Goal: Check status

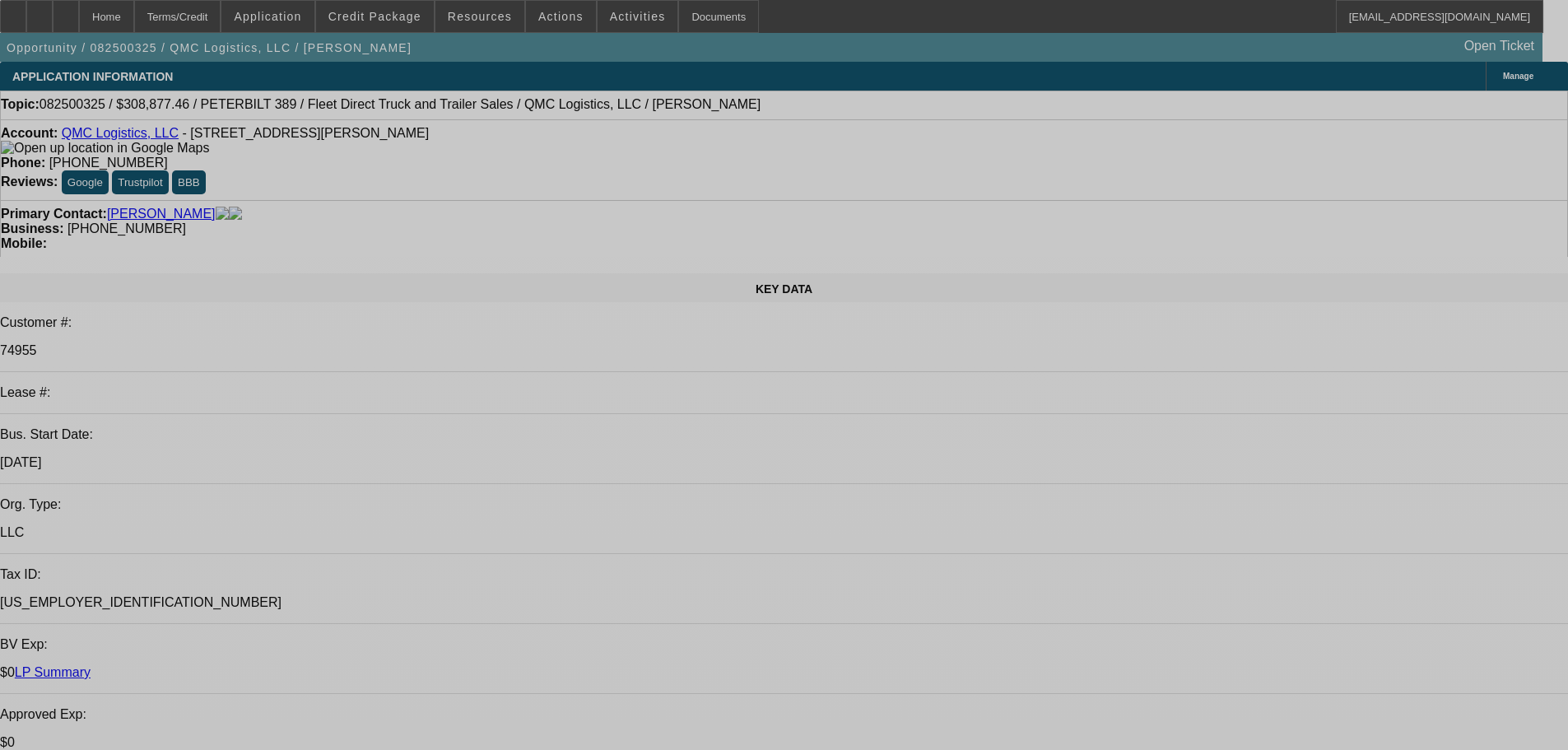
select select "0"
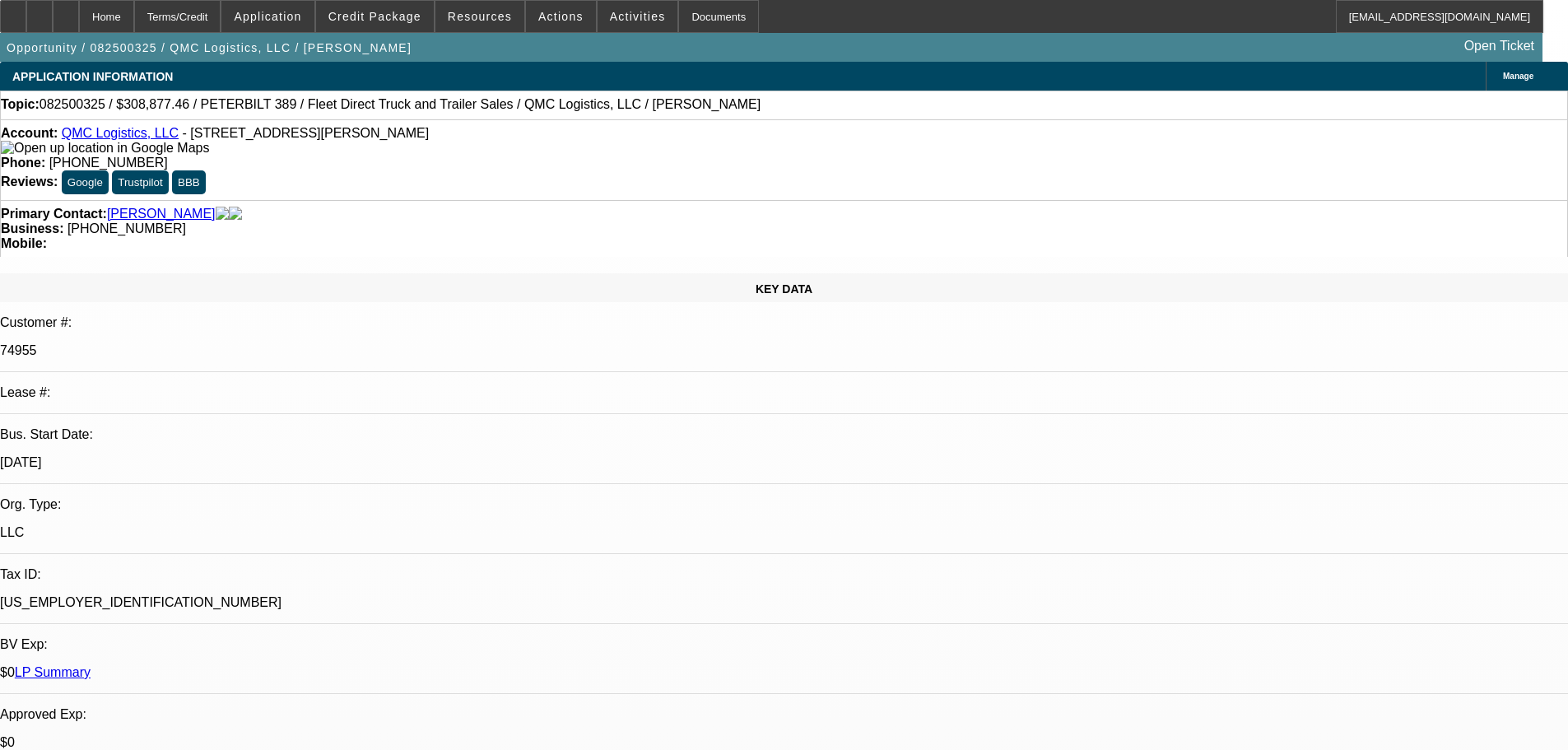
select select "0"
select select "2"
select select "0"
select select "6"
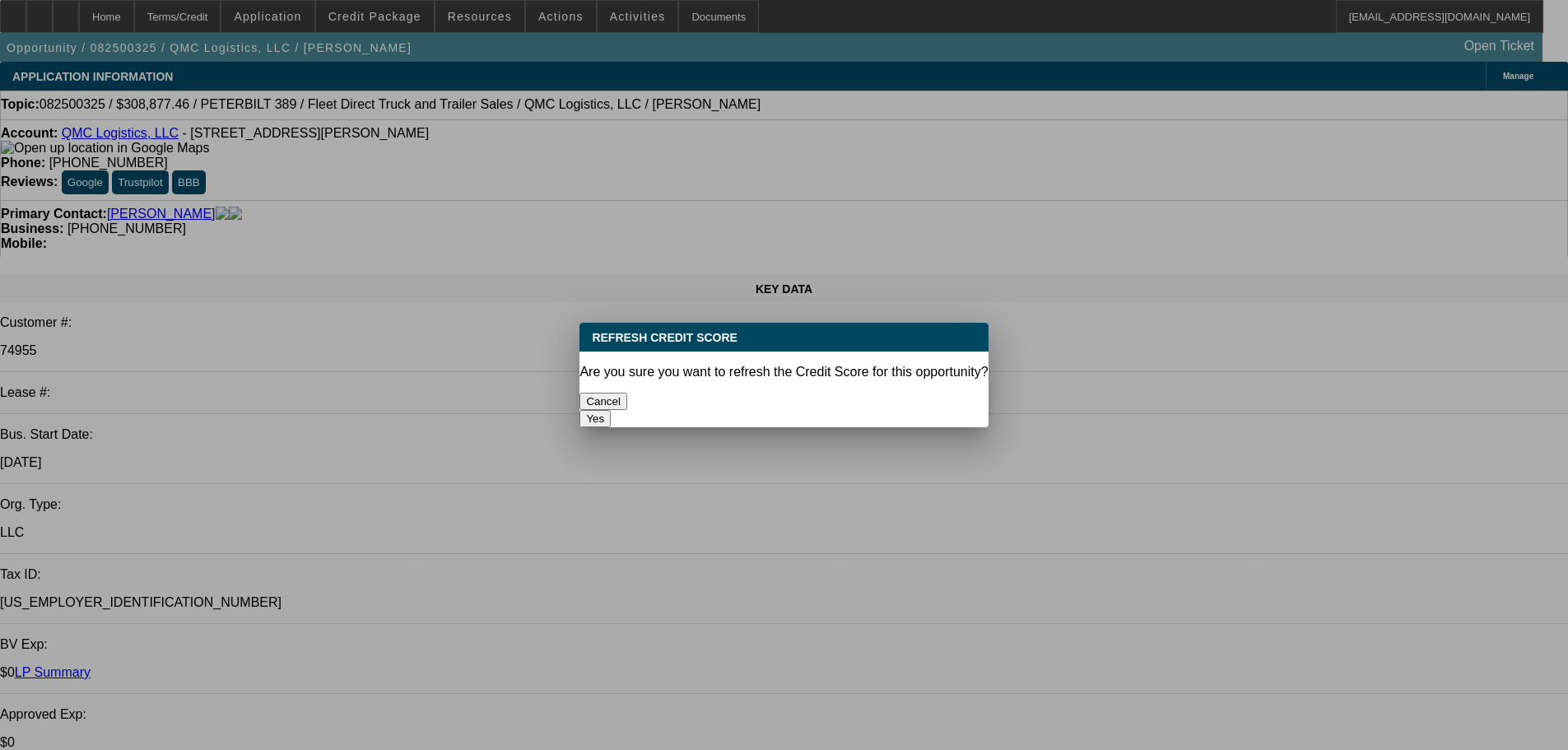
click at [610, 409] on button "Yes" at bounding box center [595, 418] width 31 height 17
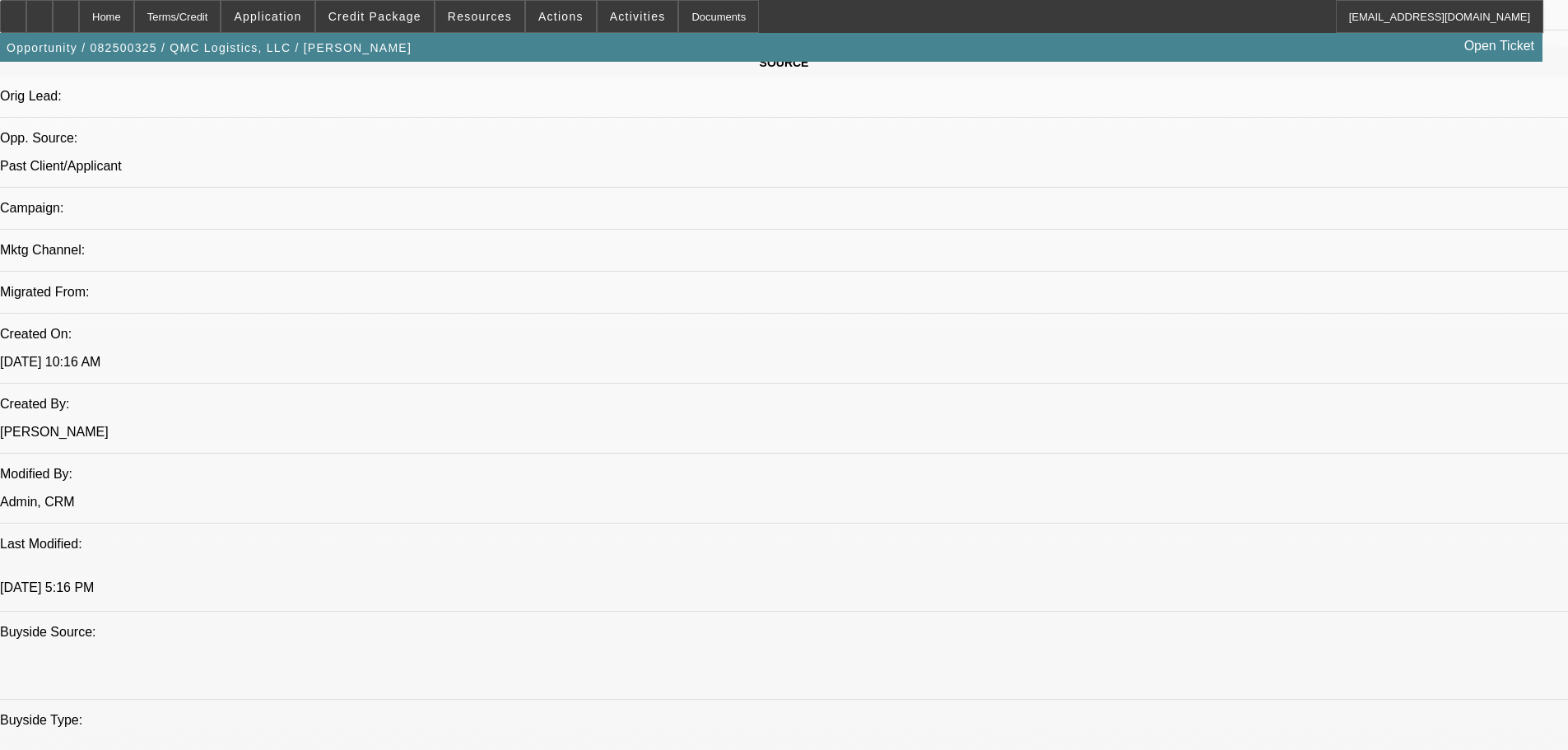
scroll to position [981, 0]
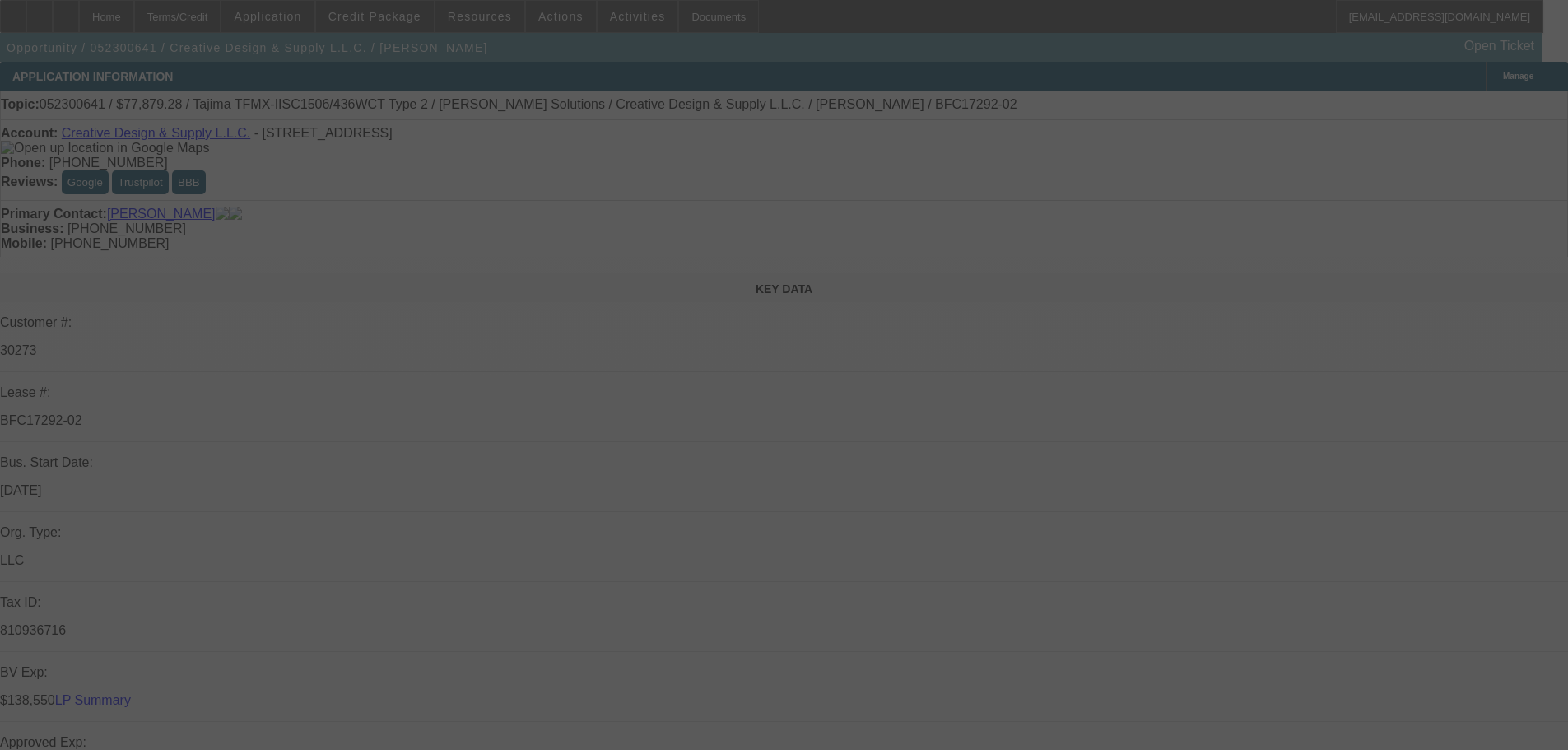
select select "0"
select select "6"
select select "0"
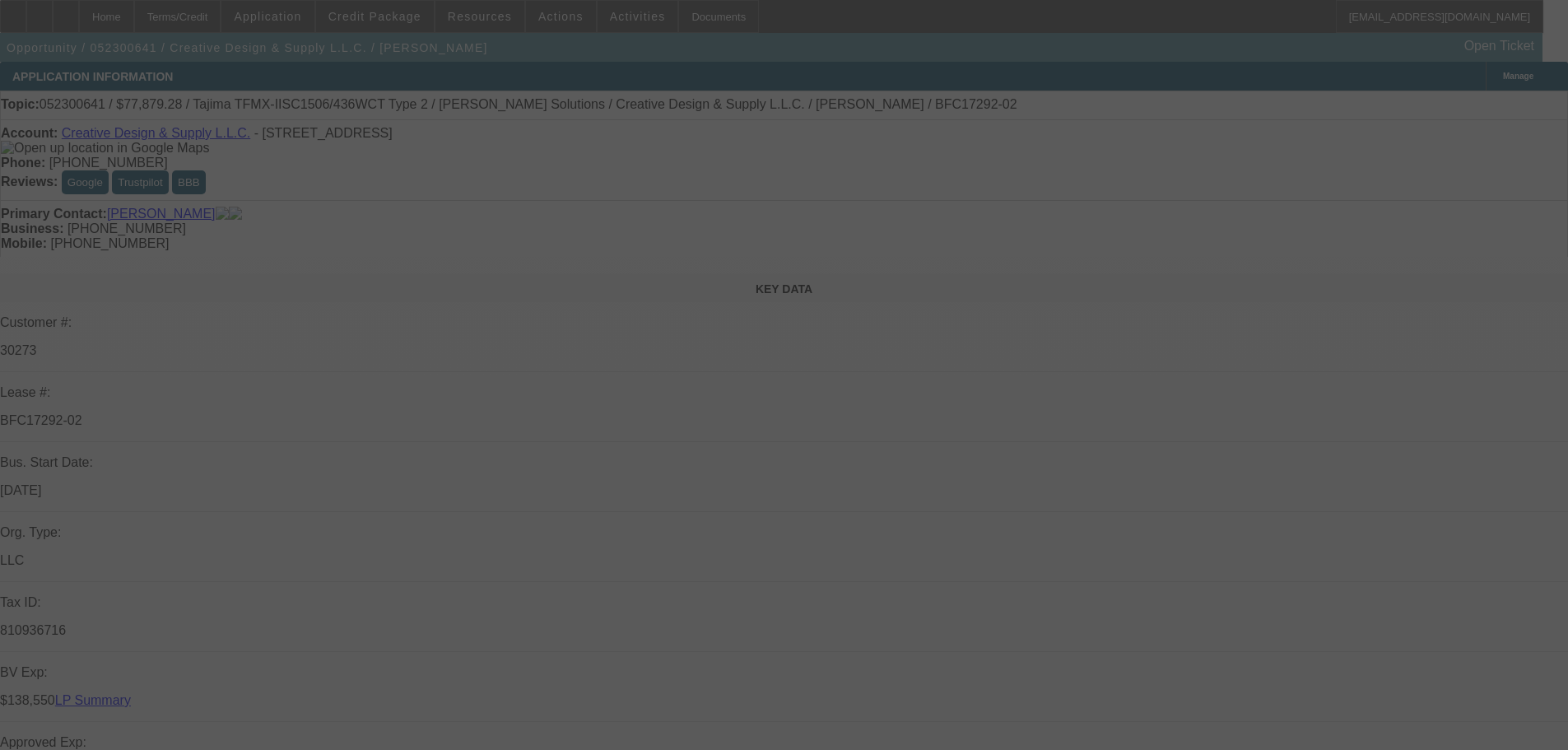
select select "0"
select select "6"
select select "0"
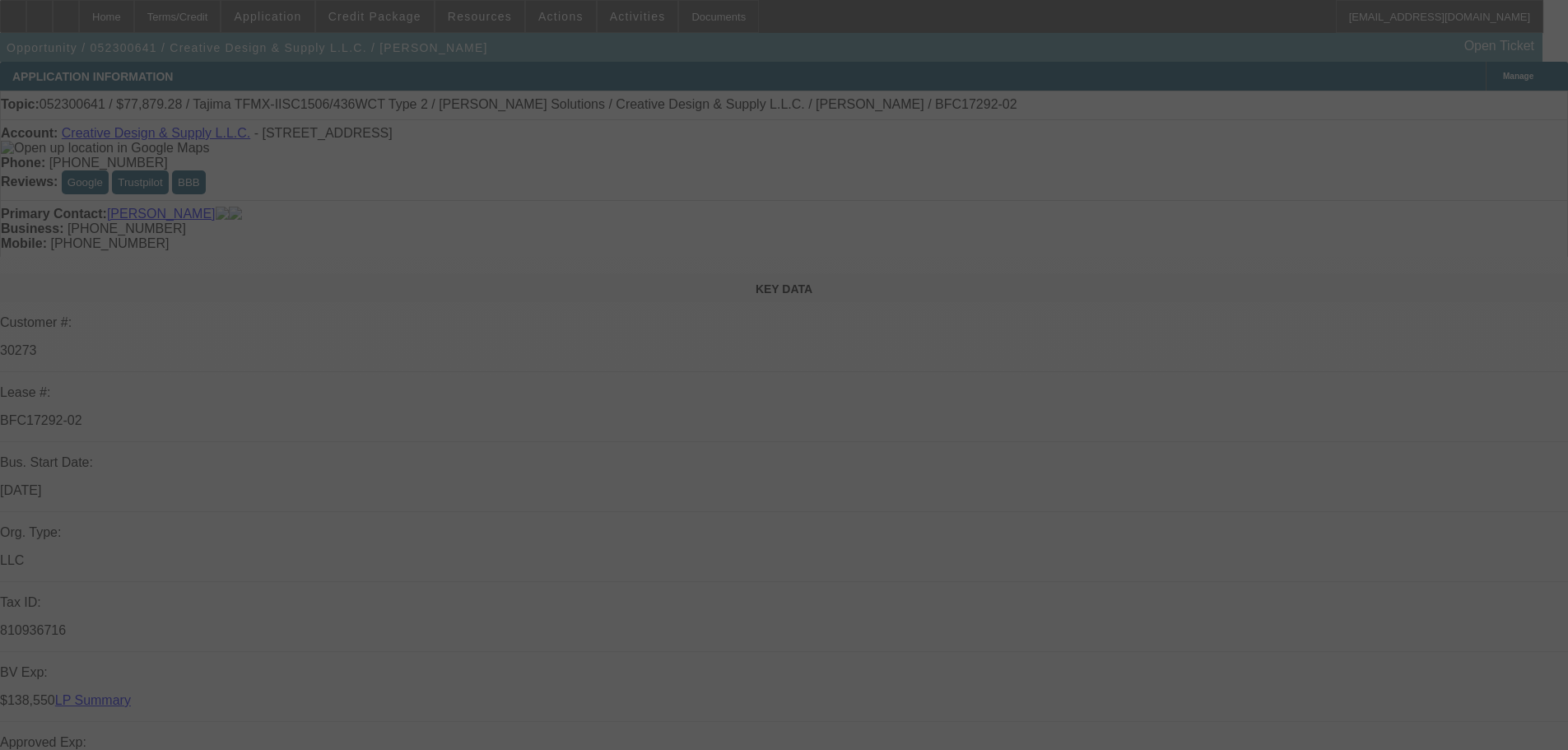
select select "0"
select select "6"
select select "0"
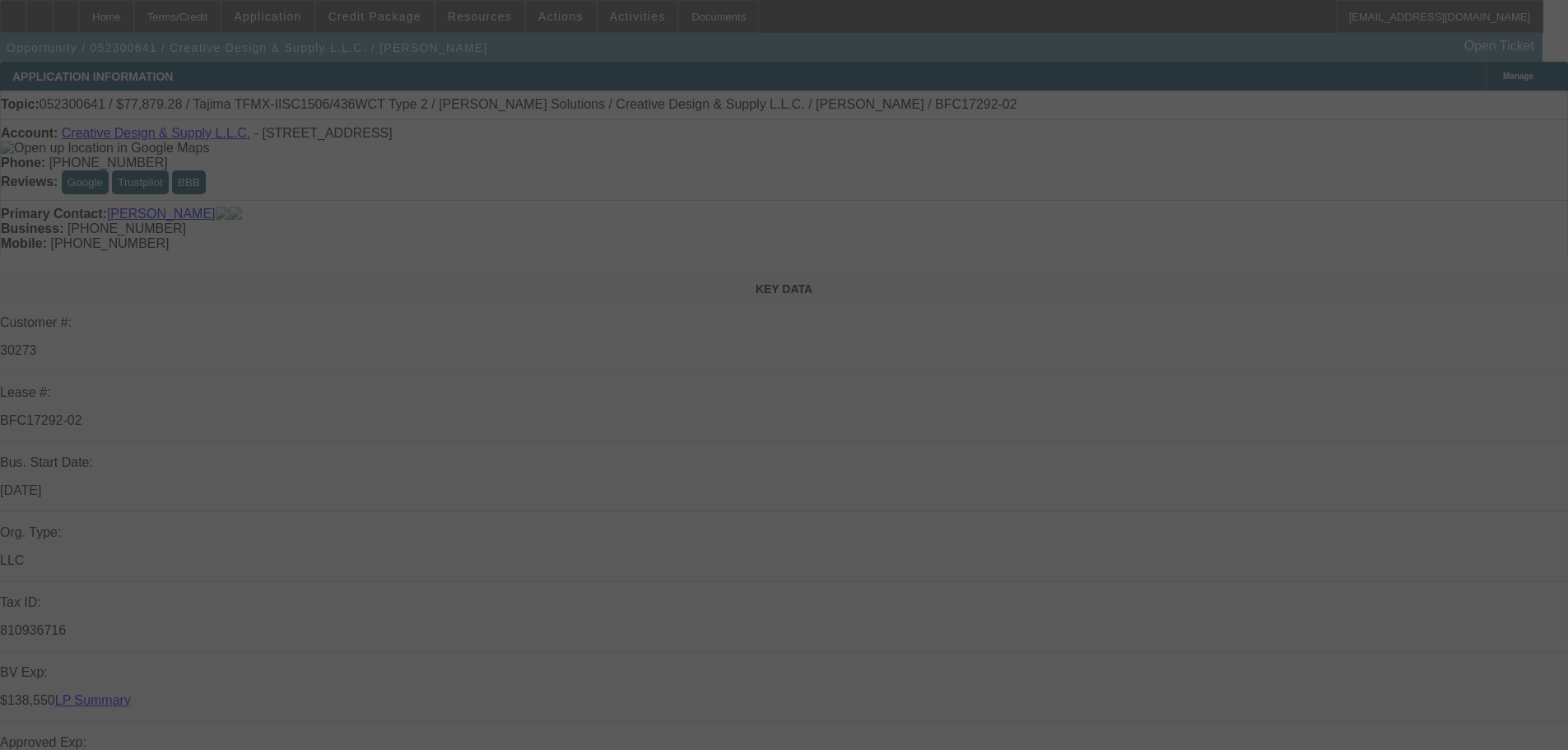
select select "6"
